Goal: Information Seeking & Learning: Learn about a topic

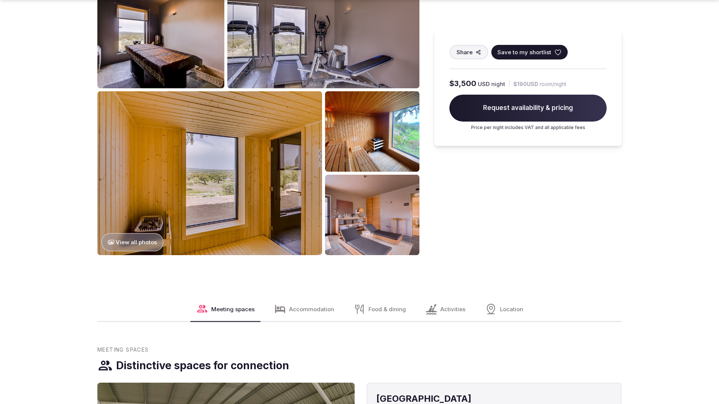
scroll to position [1143, 0]
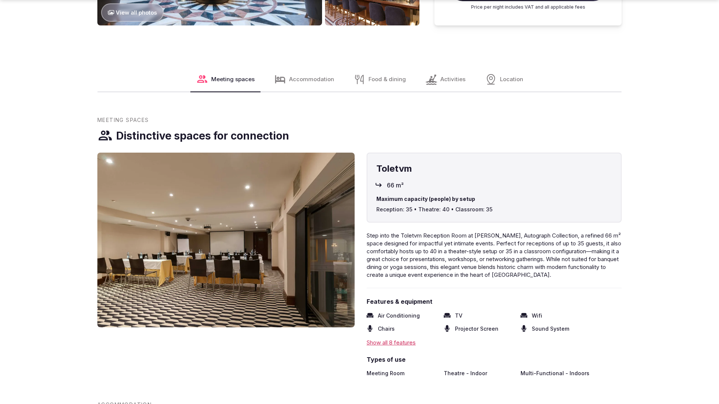
scroll to position [1143, 0]
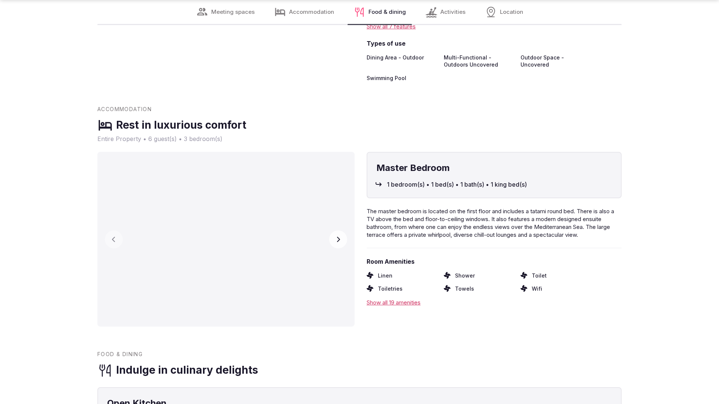
scroll to position [1482, 0]
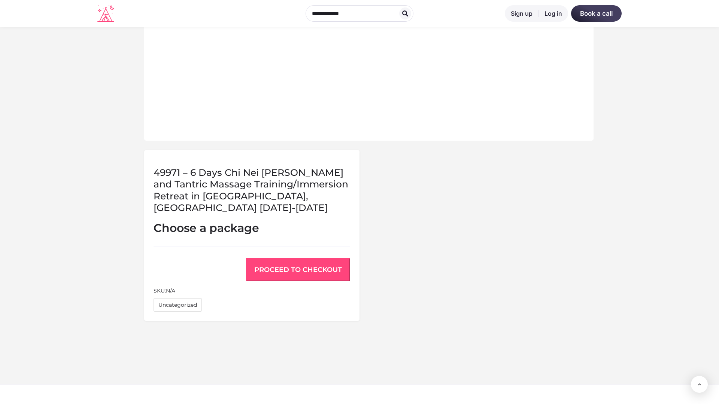
scroll to position [528, 0]
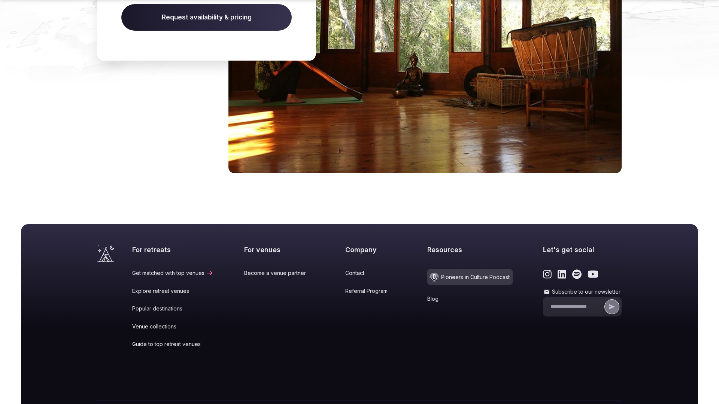
scroll to position [797, 0]
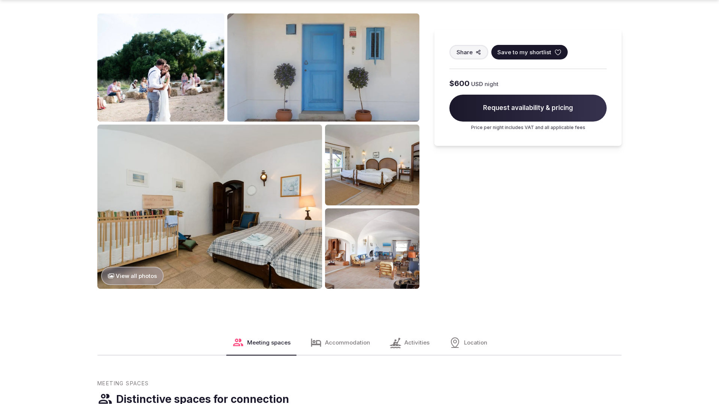
scroll to position [1143, 0]
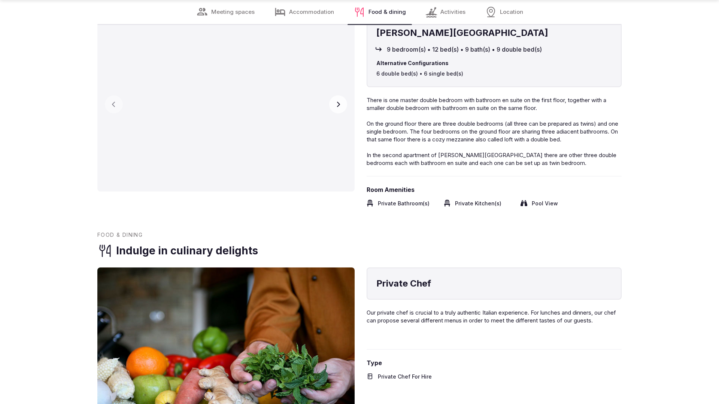
scroll to position [1507, 0]
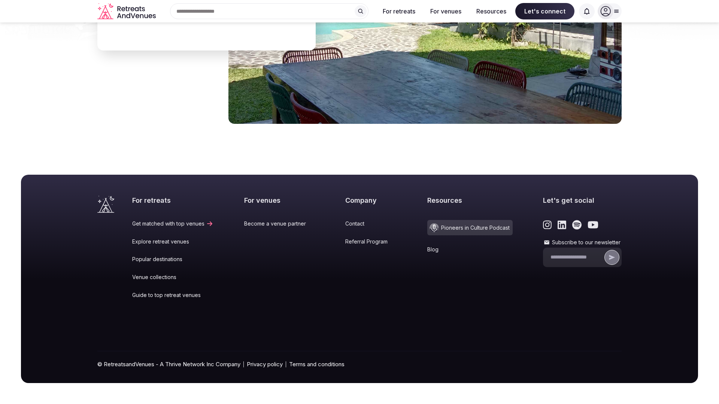
scroll to position [1069, 0]
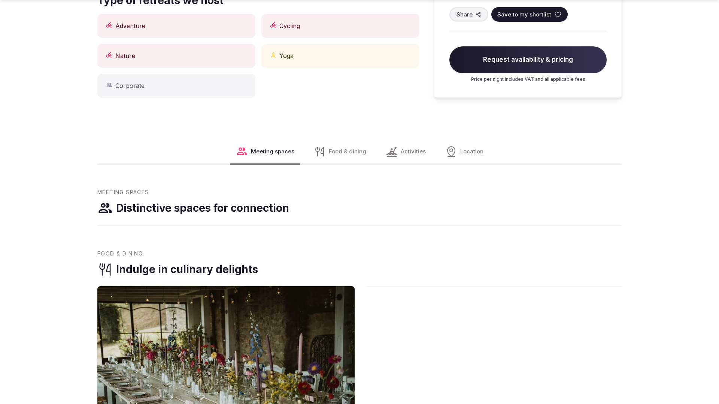
scroll to position [755, 0]
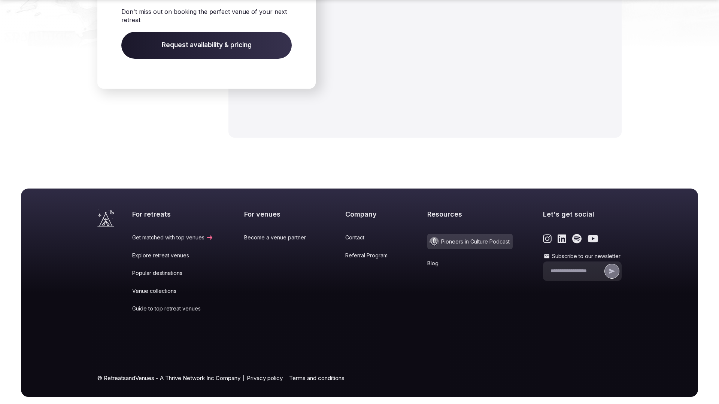
scroll to position [1129, 0]
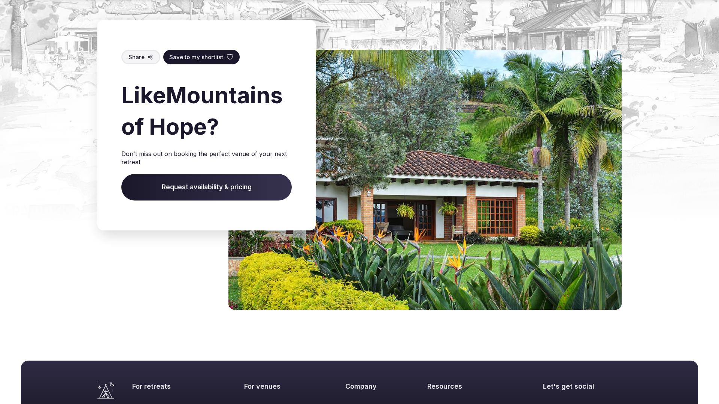
scroll to position [933, 0]
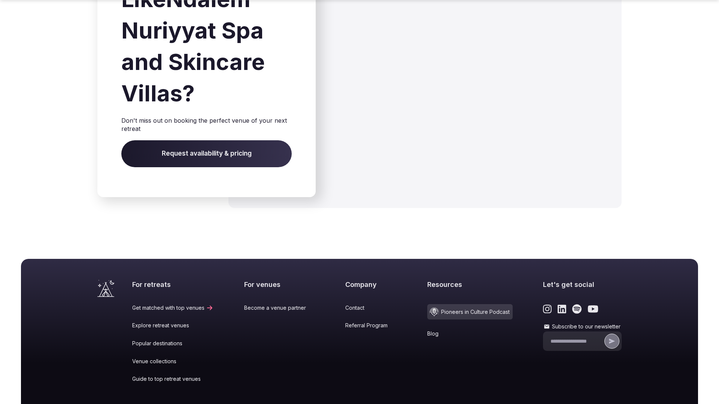
scroll to position [1194, 0]
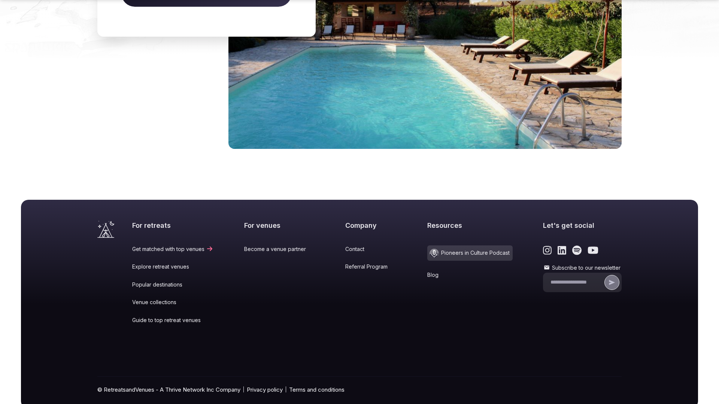
scroll to position [1144, 0]
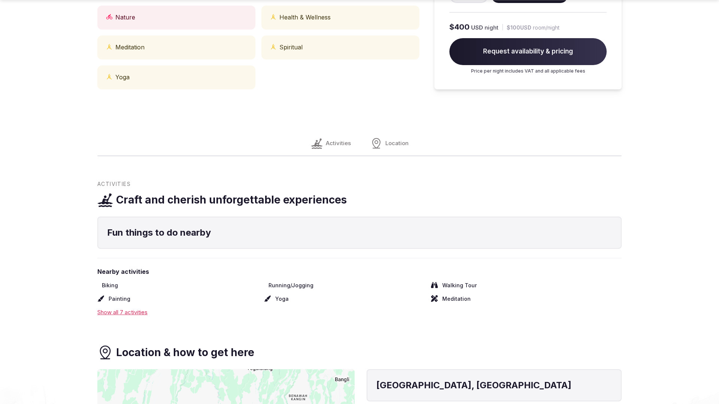
scroll to position [750, 0]
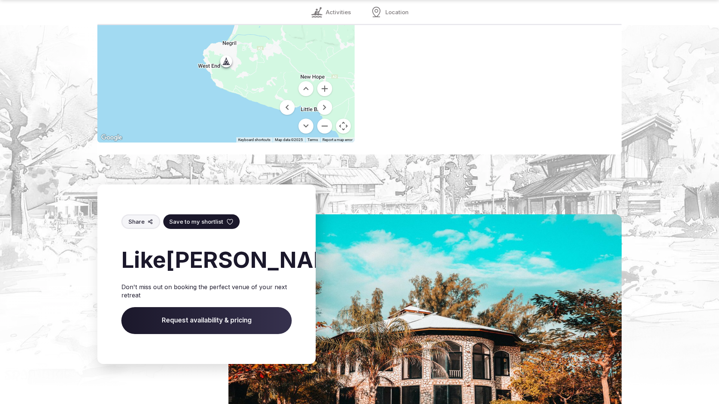
scroll to position [1092, 0]
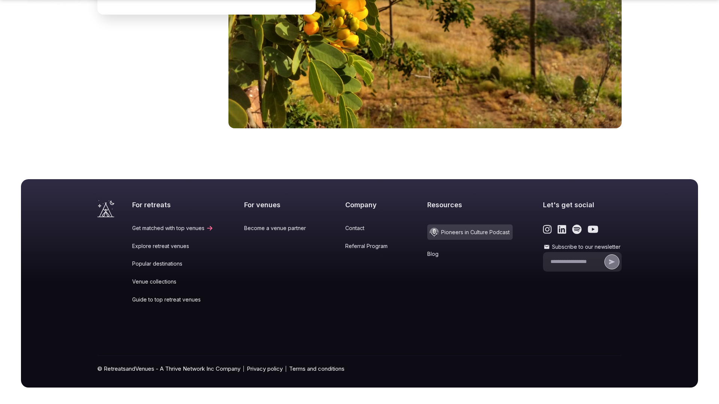
scroll to position [1123, 0]
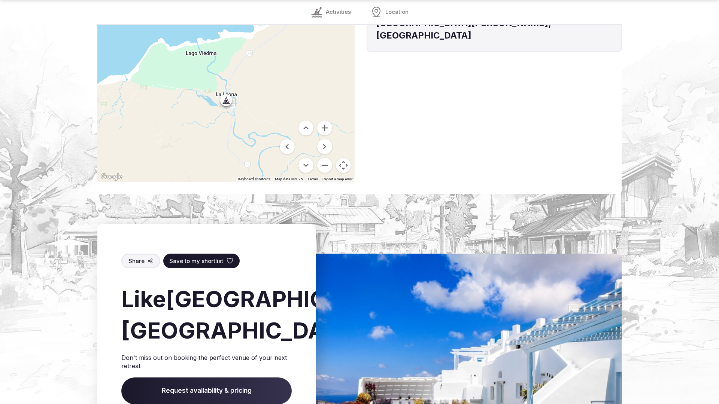
scroll to position [1116, 0]
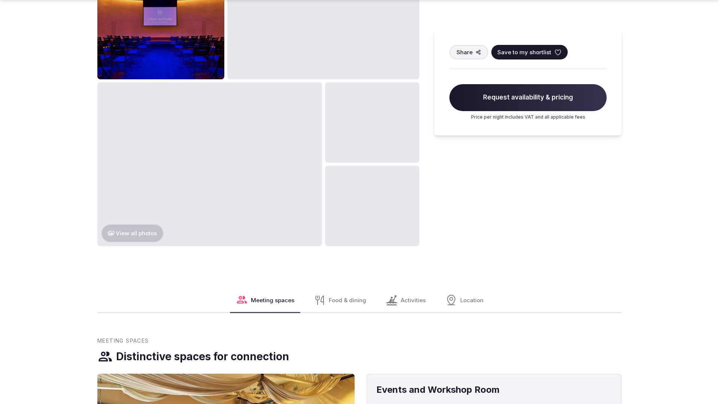
scroll to position [1143, 0]
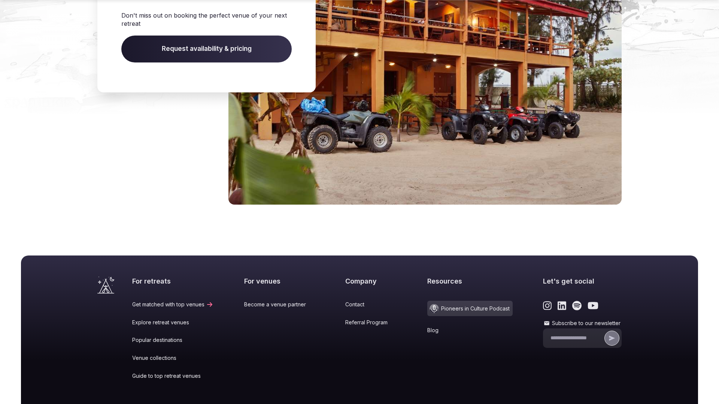
scroll to position [1191, 0]
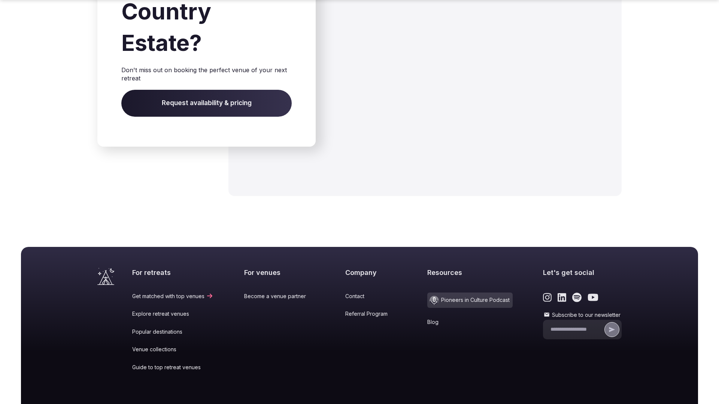
scroll to position [1268, 0]
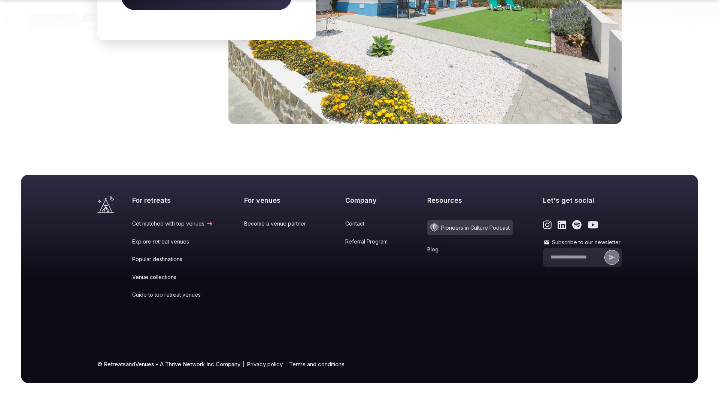
scroll to position [1102, 0]
